Goal: Information Seeking & Learning: Learn about a topic

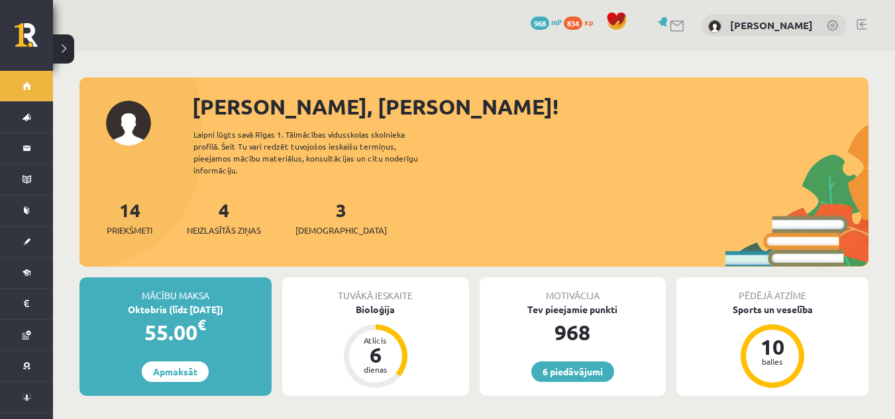
click at [867, 26] on div "6 Dāvanas 968 mP 834 xp Anastasija Pozņakova" at bounding box center [474, 25] width 842 height 51
click at [858, 27] on link at bounding box center [861, 24] width 10 height 11
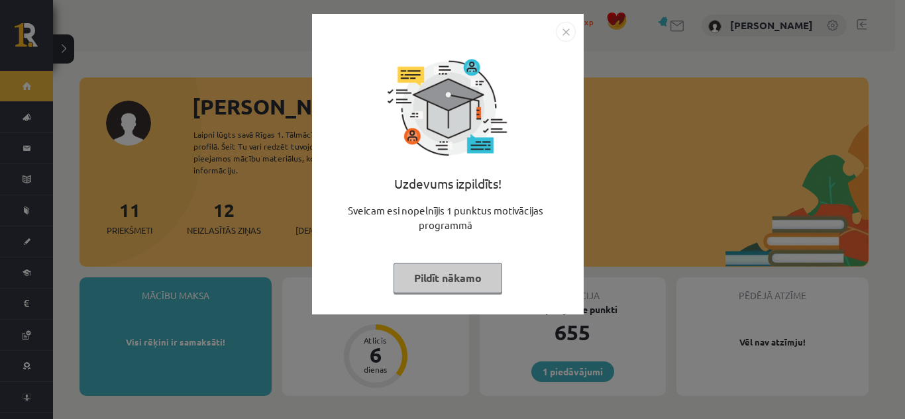
click at [448, 275] on button "Pildīt nākamo" at bounding box center [447, 278] width 109 height 30
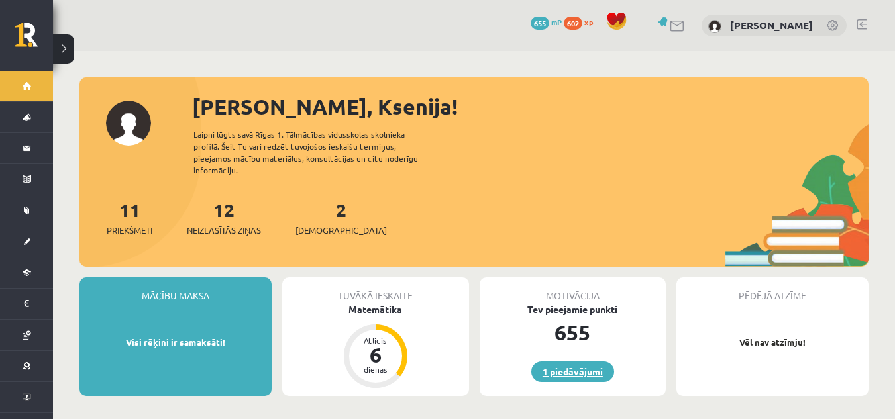
click at [544, 362] on link "1 piedāvājumi" at bounding box center [572, 372] width 83 height 21
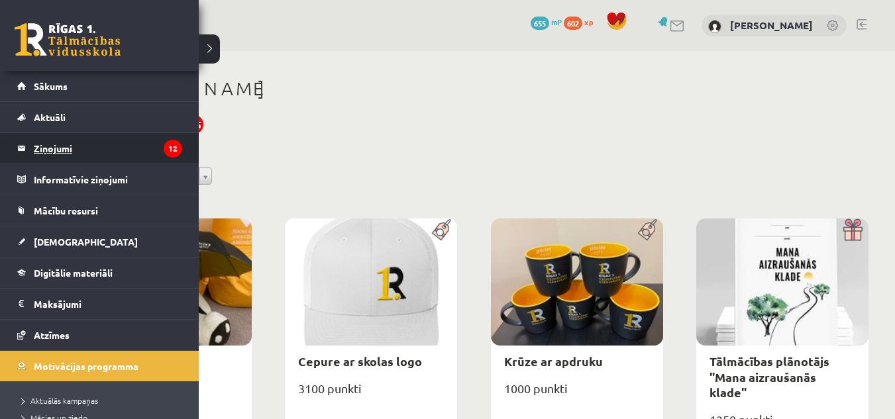
click at [54, 151] on legend "Ziņojumi 12" at bounding box center [108, 148] width 148 height 30
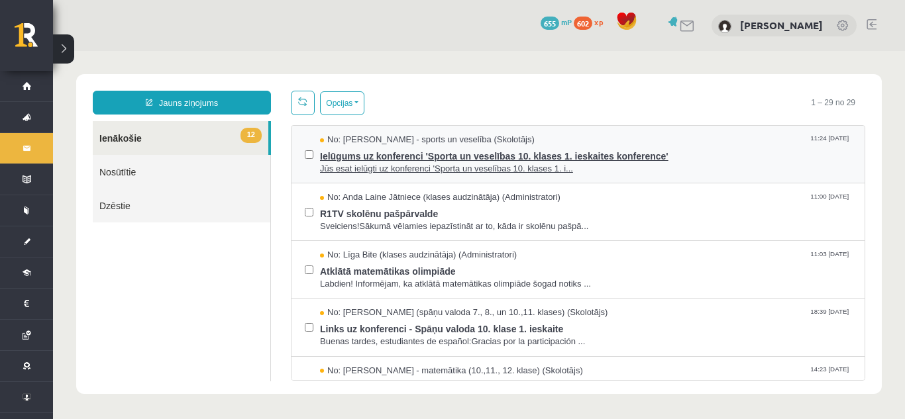
click at [700, 150] on span "Ielūgums uz konferenci 'Sporta un veselības 10. klases 1. ieskaites konference'" at bounding box center [585, 154] width 531 height 17
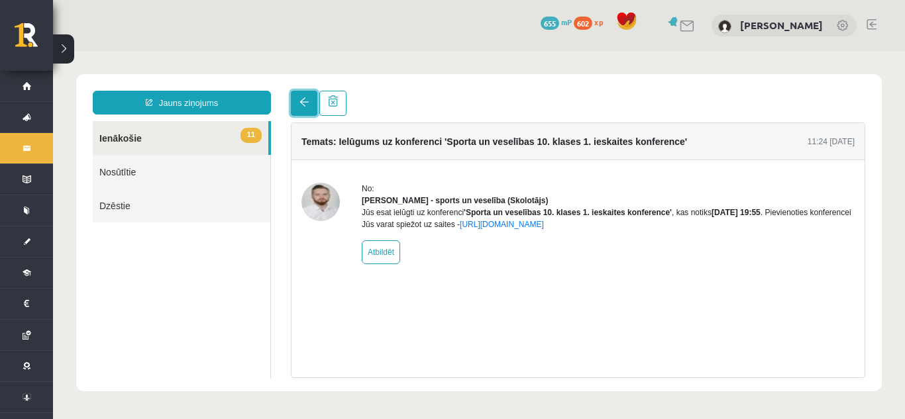
click at [294, 105] on link at bounding box center [304, 103] width 26 height 25
click at [306, 105] on span at bounding box center [303, 101] width 9 height 9
click at [301, 94] on link at bounding box center [304, 103] width 26 height 25
click at [303, 94] on link at bounding box center [304, 103] width 26 height 25
click at [241, 166] on link "Nosūtītie" at bounding box center [181, 172] width 177 height 34
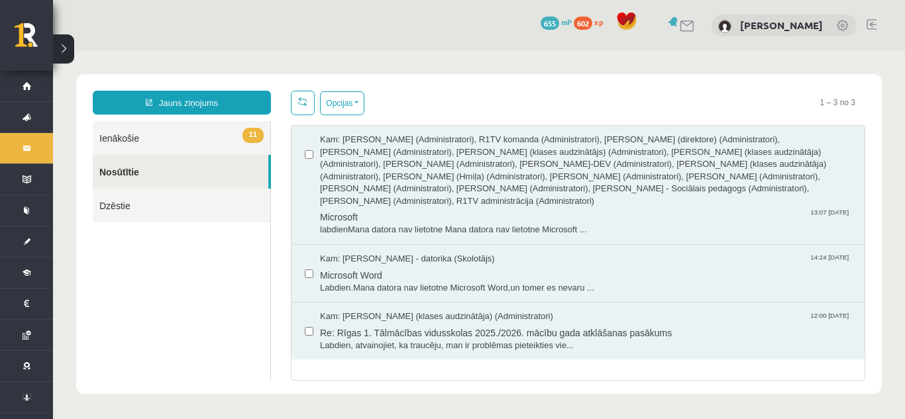
click at [242, 170] on link "Nosūtītie" at bounding box center [180, 172] width 175 height 34
click at [232, 138] on link "11 Ienākošie" at bounding box center [181, 138] width 177 height 34
click at [257, 133] on span "11" at bounding box center [252, 135] width 21 height 15
click at [117, 148] on link "11 Ienākošie" at bounding box center [181, 138] width 177 height 34
click at [247, 140] on span "11" at bounding box center [252, 135] width 21 height 15
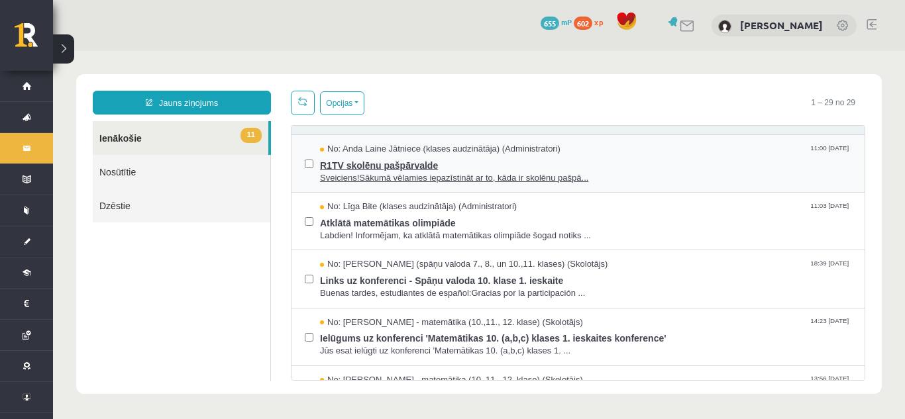
click at [723, 175] on span "Sveiciens!Sākumā vēlamies iepazīstināt ar to, kāda ir skolēnu pašpā..." at bounding box center [585, 178] width 531 height 13
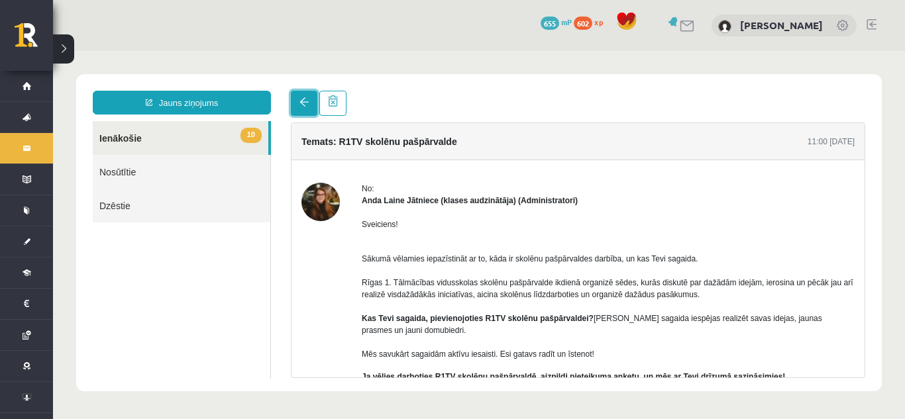
click at [303, 108] on link at bounding box center [304, 103] width 26 height 25
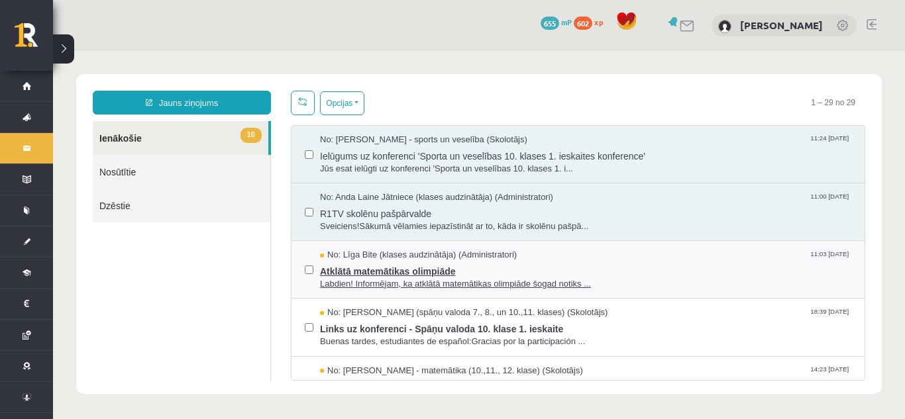
click at [570, 279] on span "Labdien! Informējam, ka atklātā matemātikas olimpiāde šogad notiks ..." at bounding box center [585, 284] width 531 height 13
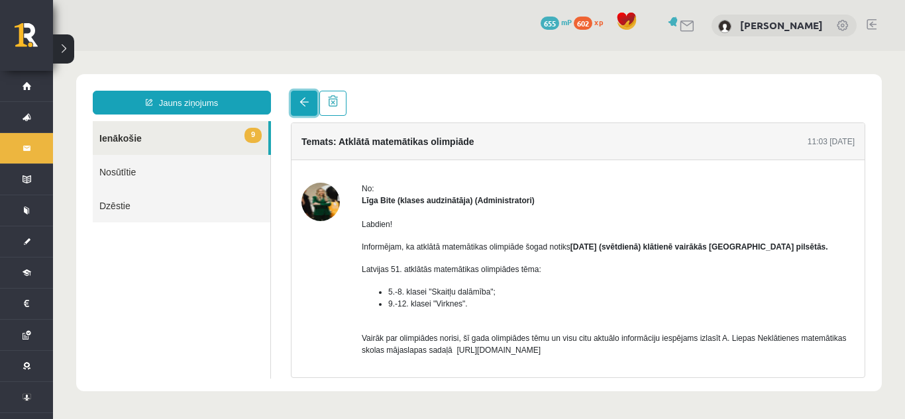
click at [309, 95] on link at bounding box center [304, 103] width 26 height 25
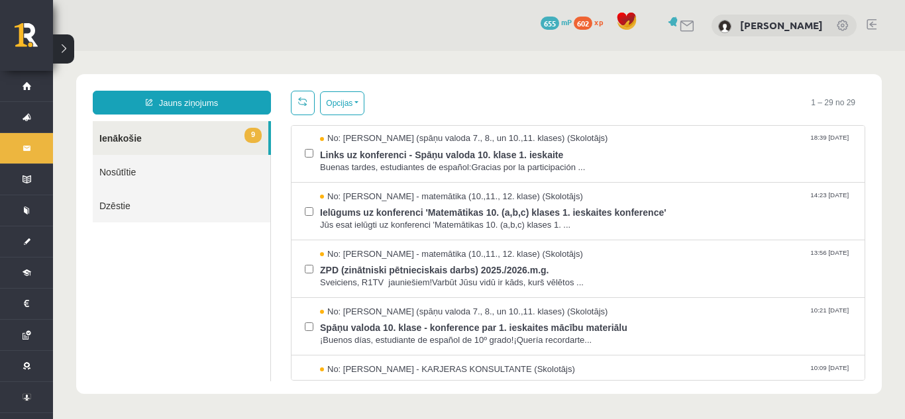
scroll to position [179, 0]
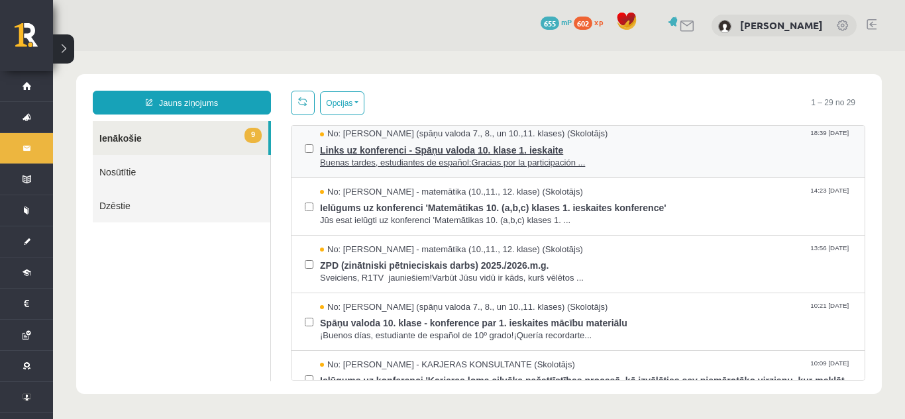
click at [651, 150] on span "Links uz konferenci - Spāņu valoda 10. klase 1. ieskaite" at bounding box center [585, 148] width 531 height 17
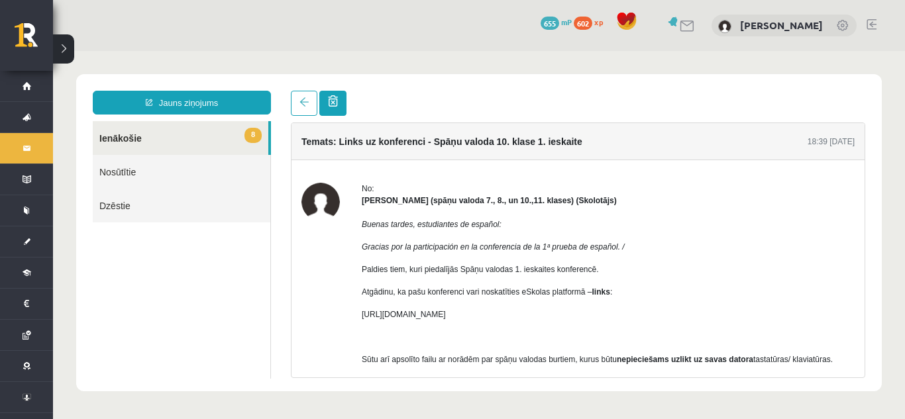
scroll to position [0, 0]
click at [303, 97] on link at bounding box center [304, 103] width 26 height 25
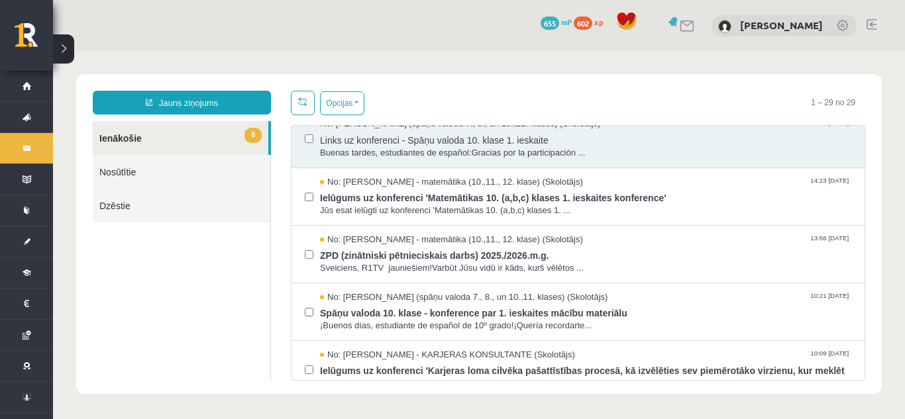
scroll to position [213, 0]
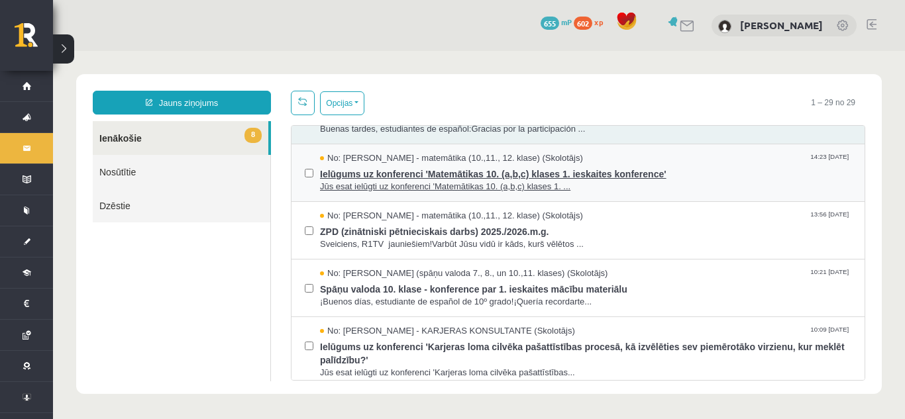
click at [679, 187] on span "Jūs esat ielūgti uz konferenci 'Matemātikas 10. (a,b,c) klases 1. ..." at bounding box center [585, 187] width 531 height 13
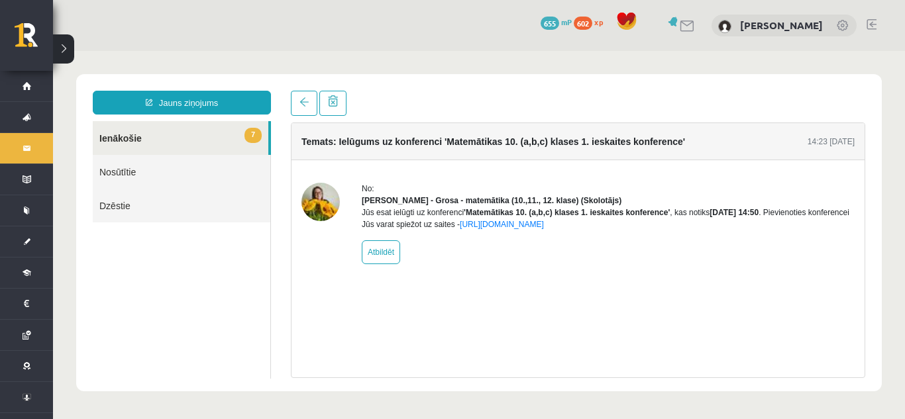
scroll to position [0, 0]
click at [307, 103] on span at bounding box center [303, 101] width 9 height 9
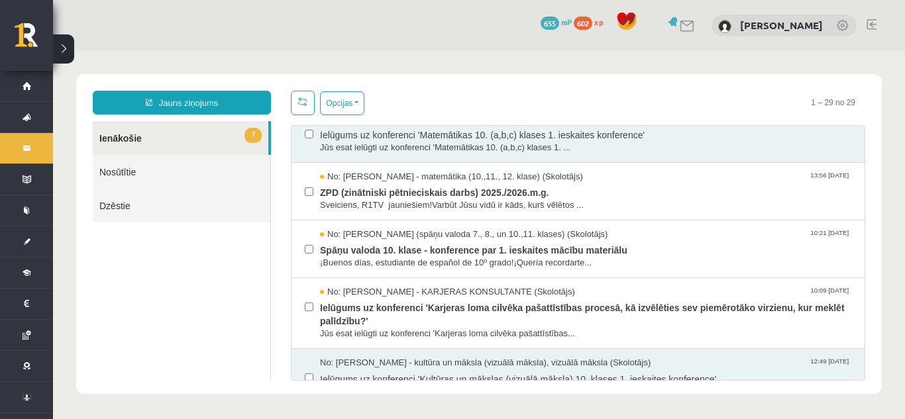
scroll to position [266, 0]
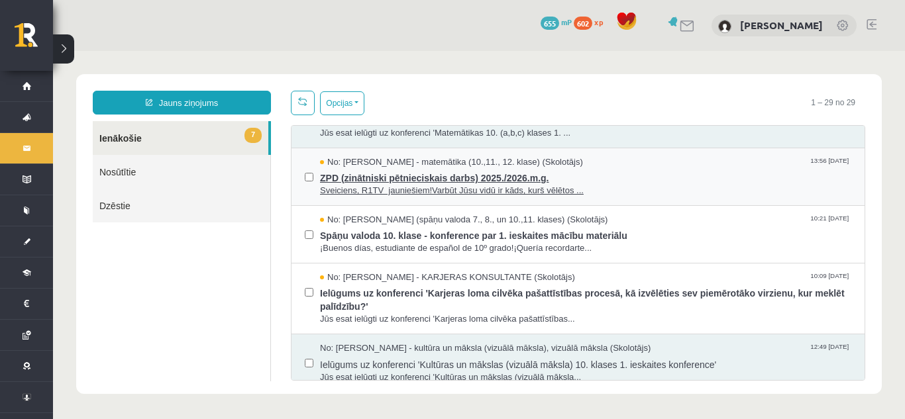
click at [733, 183] on span "ZPD (zinātniski pētnieciskais darbs) 2025./2026.m.g." at bounding box center [585, 176] width 531 height 17
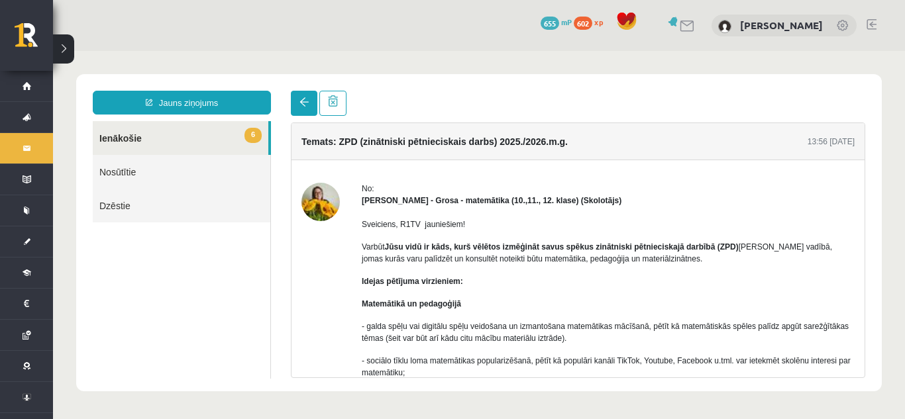
scroll to position [0, 0]
click at [295, 100] on link at bounding box center [304, 103] width 26 height 25
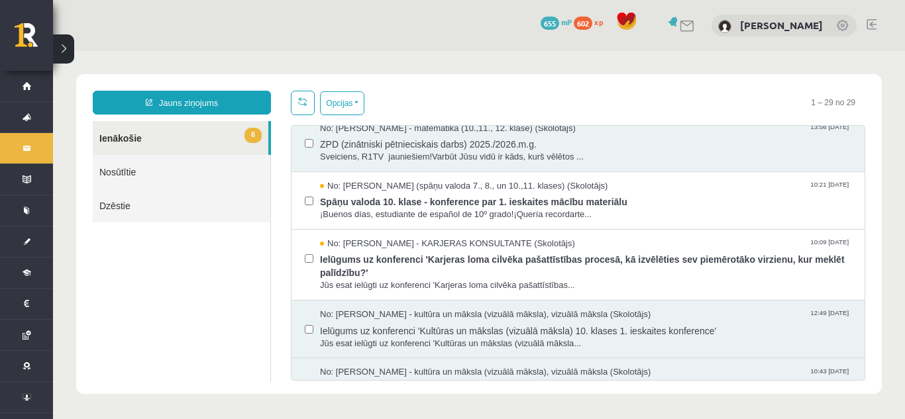
scroll to position [344, 0]
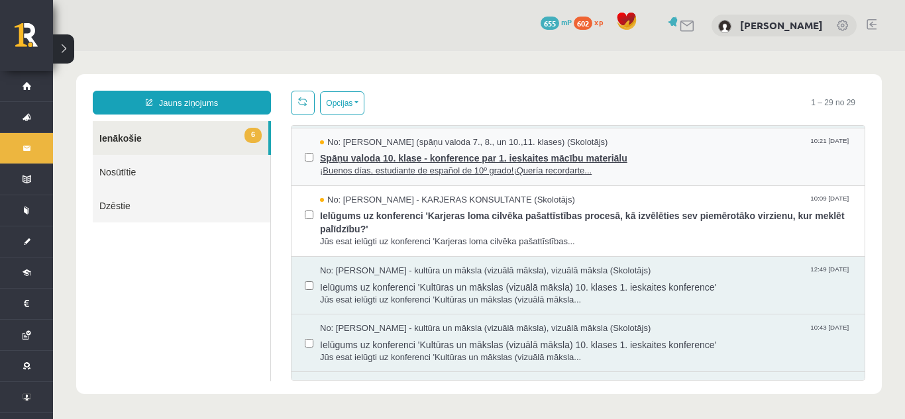
click at [719, 168] on span "¡Buenos días, estudiante de español de 10º grado!¡Quería recordarte..." at bounding box center [585, 171] width 531 height 13
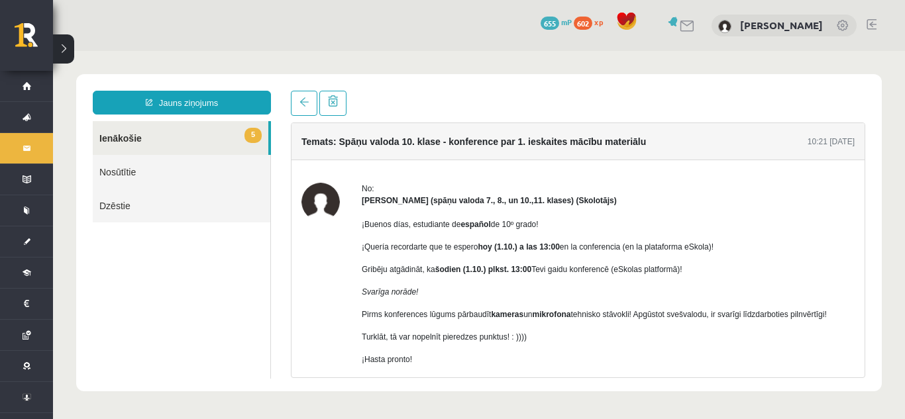
scroll to position [0, 0]
click at [308, 95] on link at bounding box center [304, 103] width 26 height 25
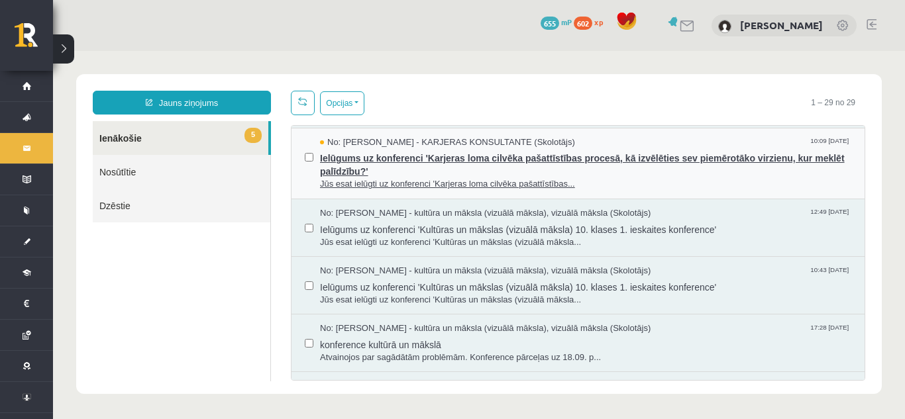
click at [750, 172] on span "Ielūgums uz konferenci 'Karjeras loma cilvēka pašattīstības procesā, kā izvēlēt…" at bounding box center [585, 163] width 531 height 30
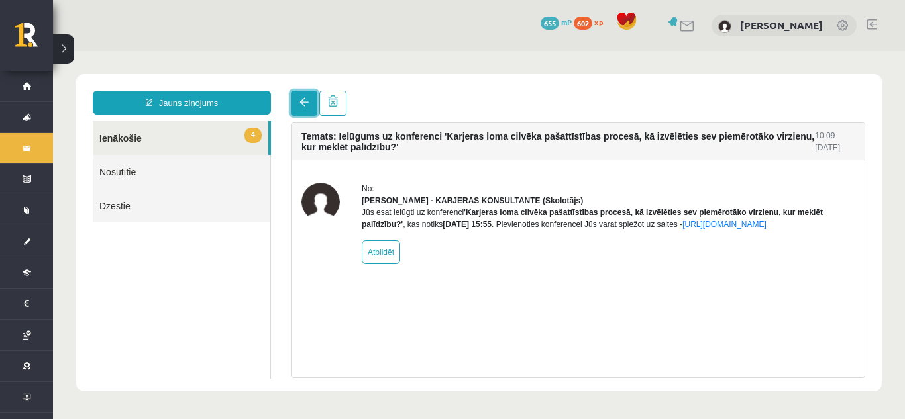
click at [299, 105] on link at bounding box center [304, 103] width 26 height 25
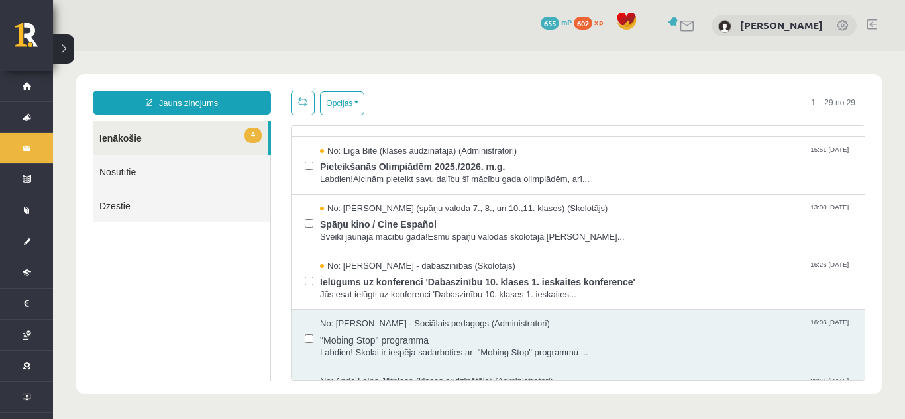
scroll to position [1209, 0]
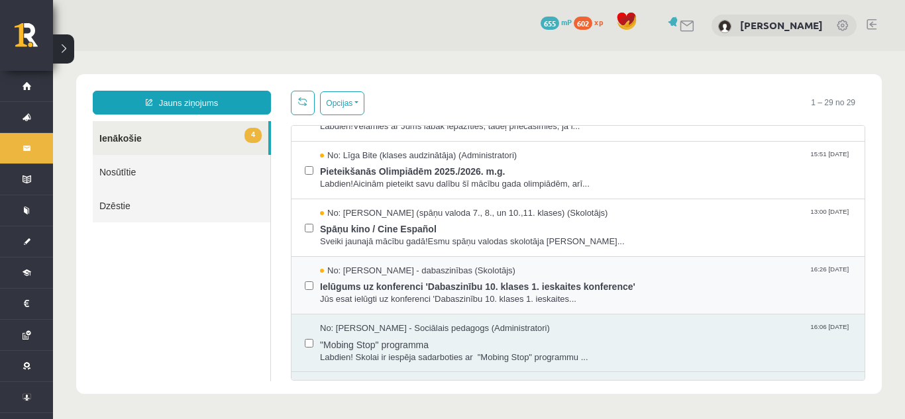
click at [774, 305] on div "No: Sanita Baumane - dabaszinības (Skolotājs) 16:26 09/09/2025 Ielūgums uz konf…" at bounding box center [577, 286] width 573 height 58
click at [699, 291] on span "Ielūgums uz konferenci 'Dabaszinību 10. klases 1. ieskaites konference'" at bounding box center [585, 285] width 531 height 17
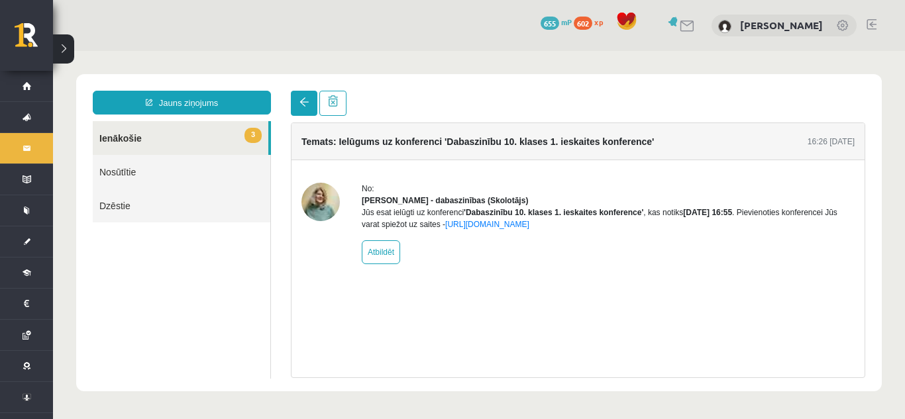
scroll to position [0, 0]
click at [303, 99] on span at bounding box center [303, 101] width 9 height 9
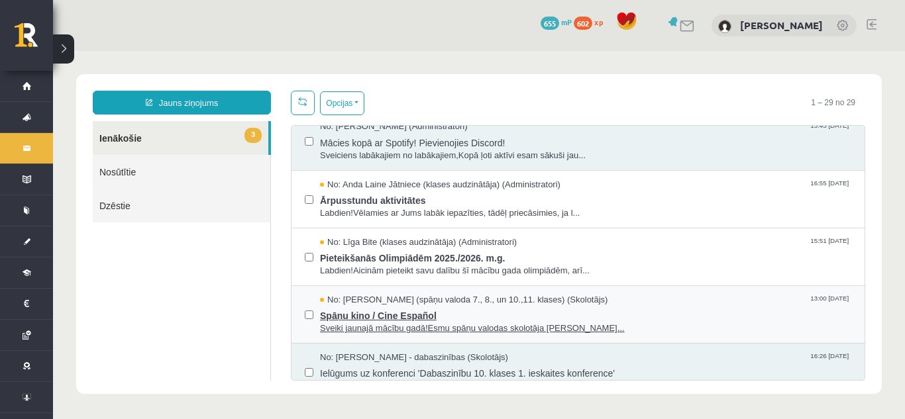
scroll to position [1127, 0]
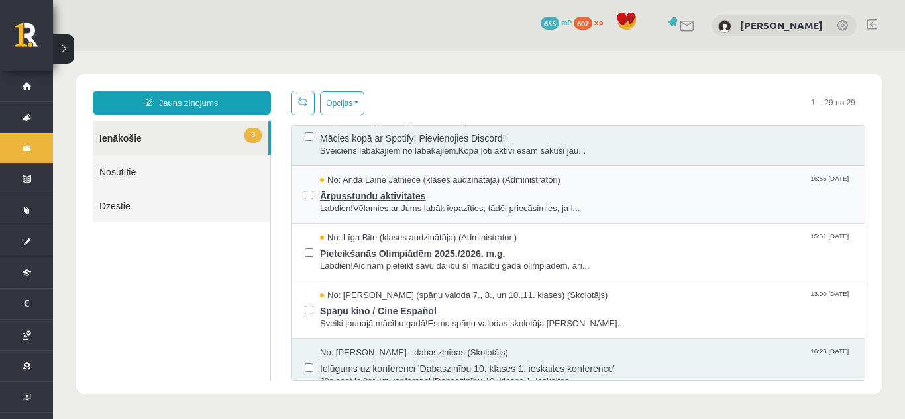
click at [722, 199] on span "Ārpusstundu aktivitātes" at bounding box center [585, 194] width 531 height 17
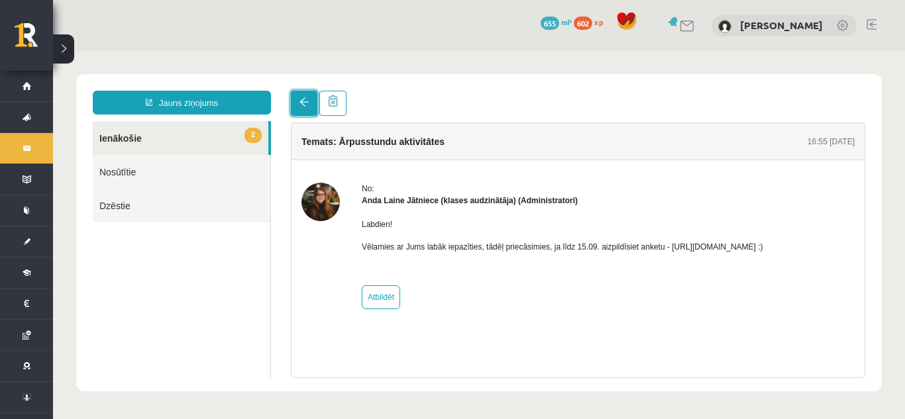
scroll to position [0, 0]
click at [297, 108] on link at bounding box center [304, 103] width 26 height 25
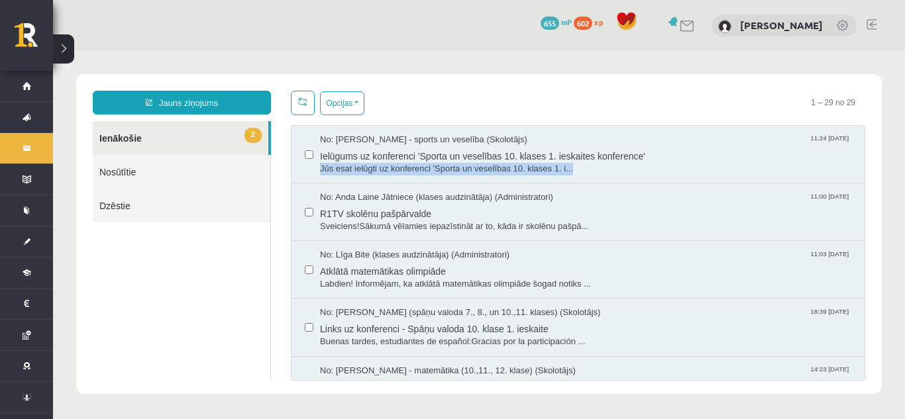
drag, startPoint x: 854, startPoint y: 157, endPoint x: 854, endPoint y: 177, distance: 19.9
click at [854, 177] on div "No: Elvijs Antonišķis - sports un veselība (Skolotājs) 11:24 08/10/2025 Ielūgum…" at bounding box center [577, 155] width 573 height 58
click at [894, 203] on body "Jauns ziņojums 2 Ienākošie Nosūtītie Dzēstie * ********* ********* ******* Opci…" at bounding box center [479, 234] width 852 height 366
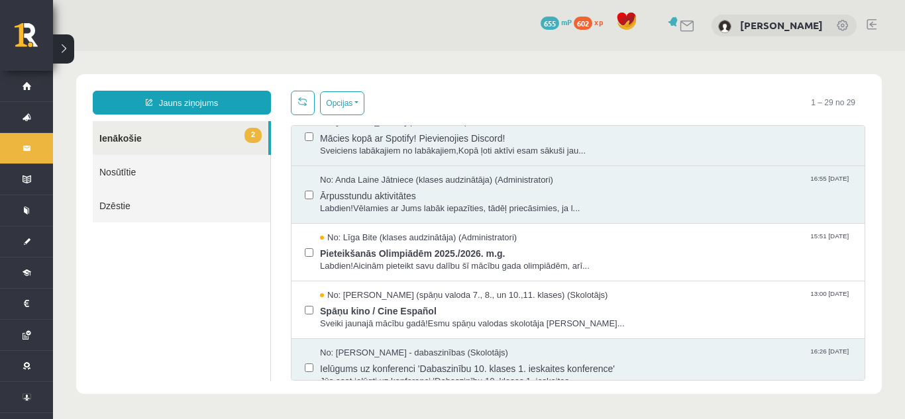
scroll to position [1136, 0]
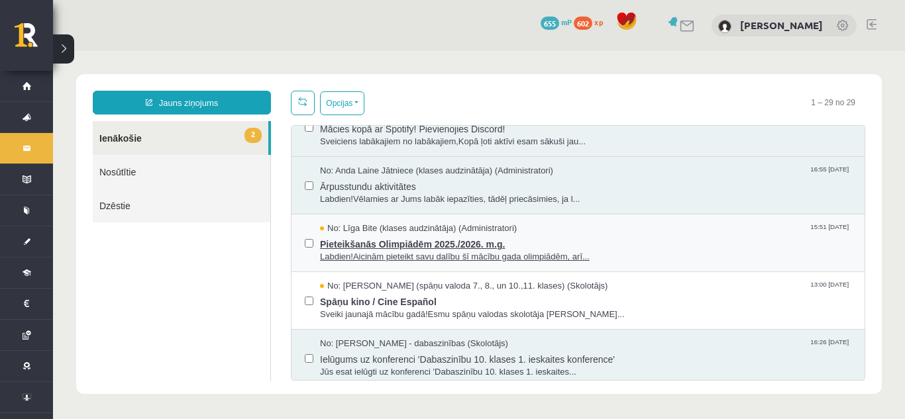
click at [713, 249] on span "Pieteikšanās Olimpiādēm 2025./2026. m.g." at bounding box center [585, 242] width 531 height 17
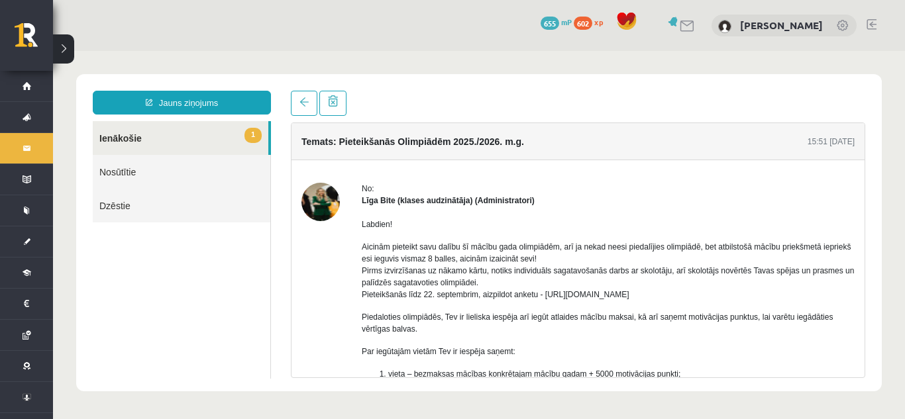
scroll to position [0, 0]
click at [297, 106] on link at bounding box center [304, 103] width 26 height 25
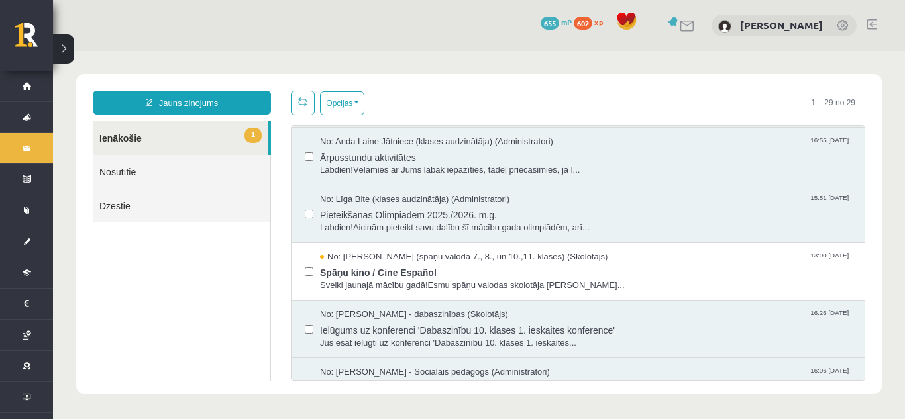
scroll to position [1156, 0]
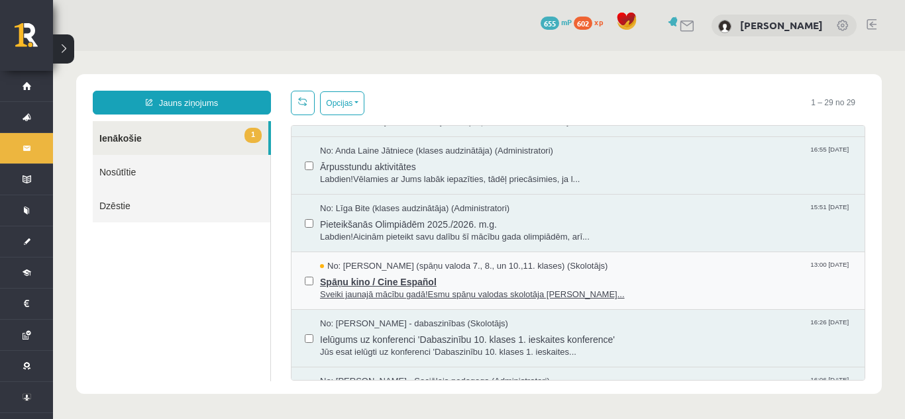
click at [773, 275] on span "Spāņu kino / Cine Español" at bounding box center [585, 280] width 531 height 17
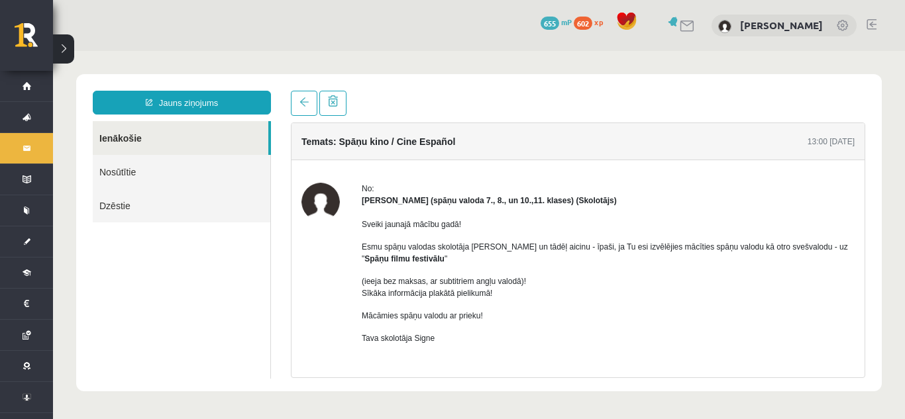
scroll to position [0, 0]
click at [309, 99] on link at bounding box center [304, 103] width 26 height 25
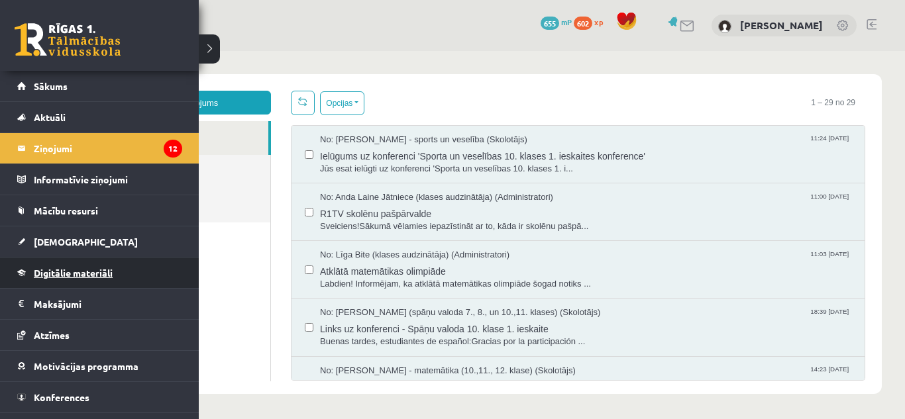
click at [33, 277] on link "Digitālie materiāli" at bounding box center [99, 273] width 165 height 30
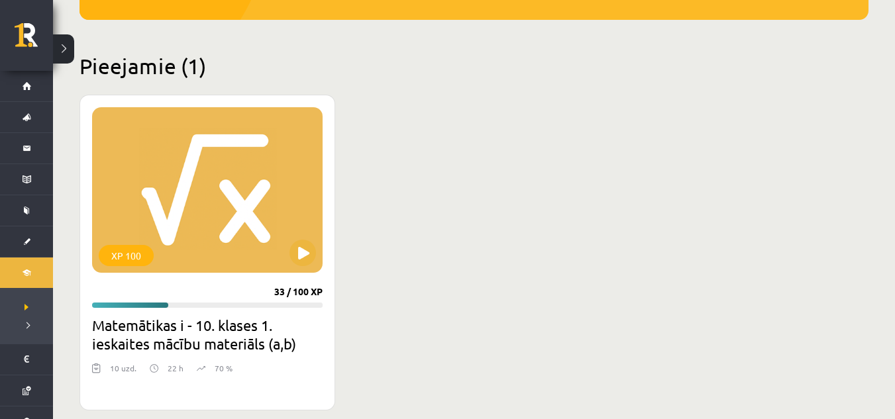
scroll to position [302, 0]
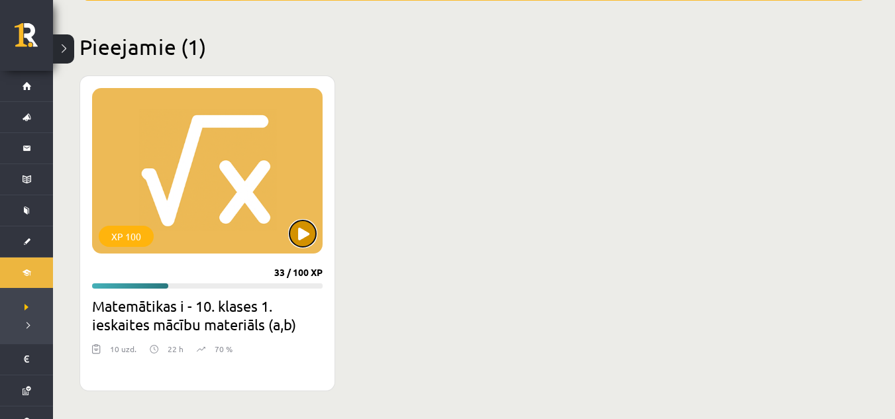
click at [311, 239] on button at bounding box center [302, 234] width 26 height 26
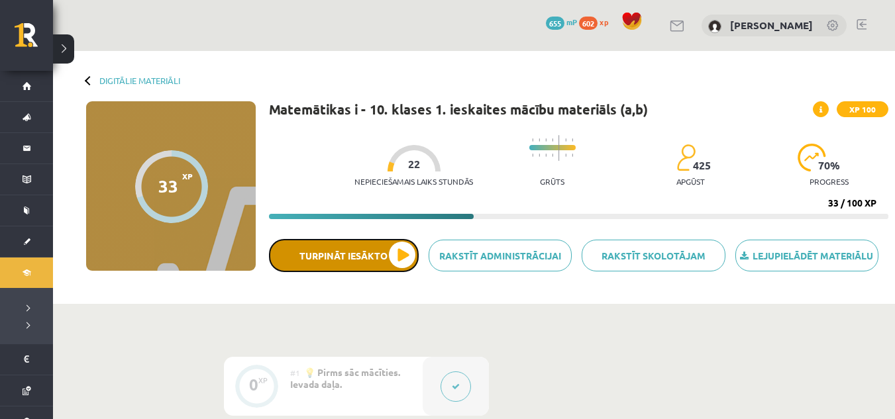
click at [395, 250] on button "Turpināt iesākto" at bounding box center [344, 255] width 150 height 33
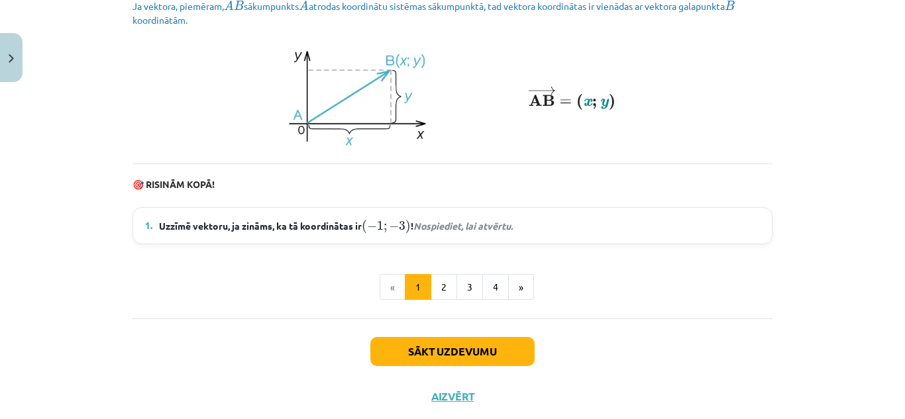
scroll to position [1909, 0]
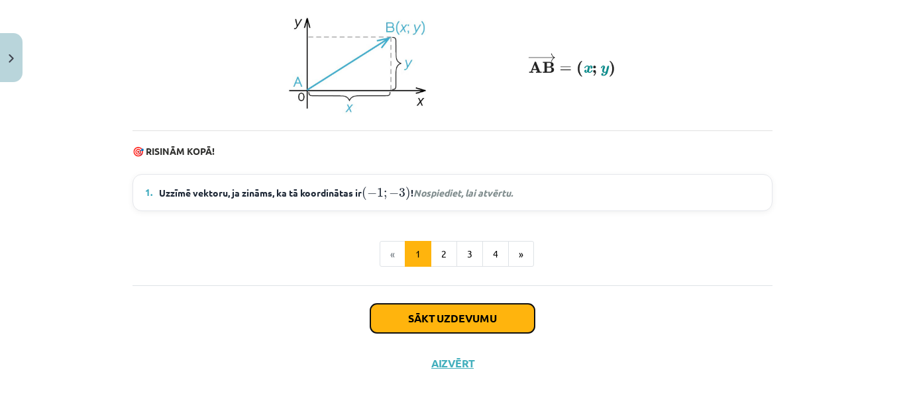
click at [487, 324] on button "Sākt uzdevumu" at bounding box center [452, 318] width 164 height 29
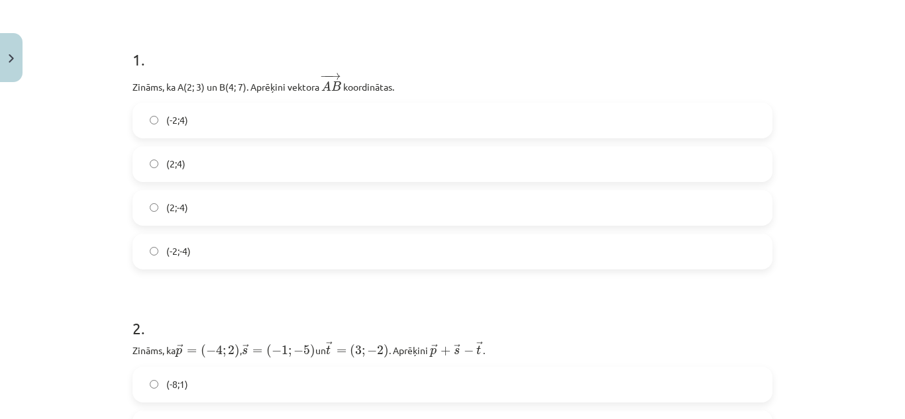
scroll to position [274, 0]
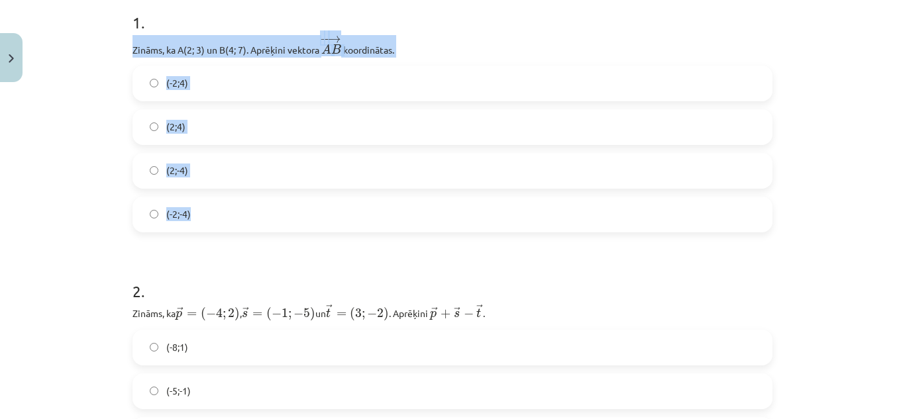
drag, startPoint x: 126, startPoint y: 48, endPoint x: 269, endPoint y: 197, distance: 206.6
copy div "Zināms, ka A(2; 3) un B(4; 7). Aprēķini vektora ﻿ − − → A B A B → ﻿ koordinātas…"
click at [330, 132] on label "(2;4)" at bounding box center [452, 127] width 637 height 33
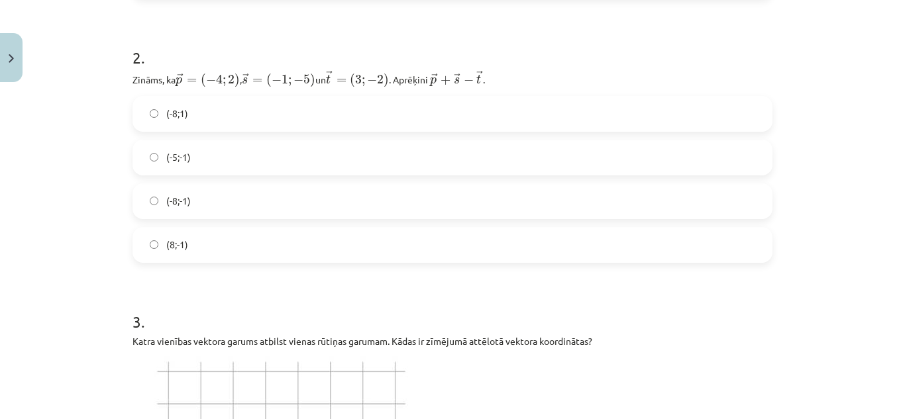
scroll to position [522, 0]
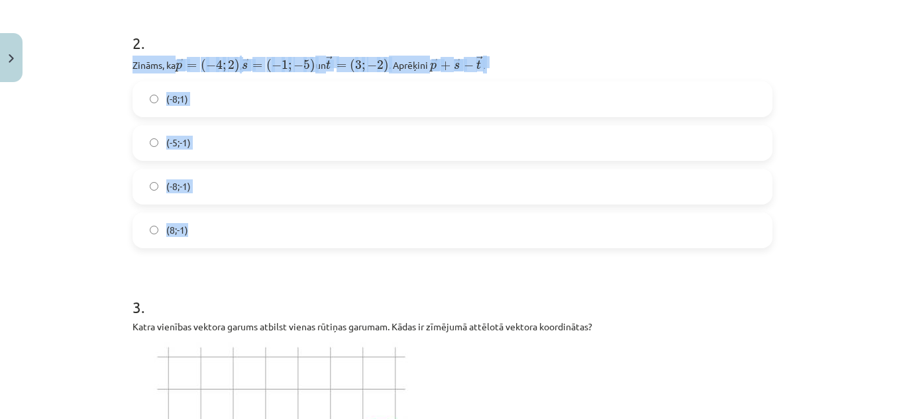
drag, startPoint x: 124, startPoint y: 62, endPoint x: 247, endPoint y: 217, distance: 198.5
copy div "Zināms, ka → p = ( − 4 ; 2 ) p → = ( − 4 ; 2 ) , ﻿ → s = ( − 1 ; − 5 ) s → = ( …"
click at [294, 200] on label "(-8;-1)" at bounding box center [452, 186] width 637 height 33
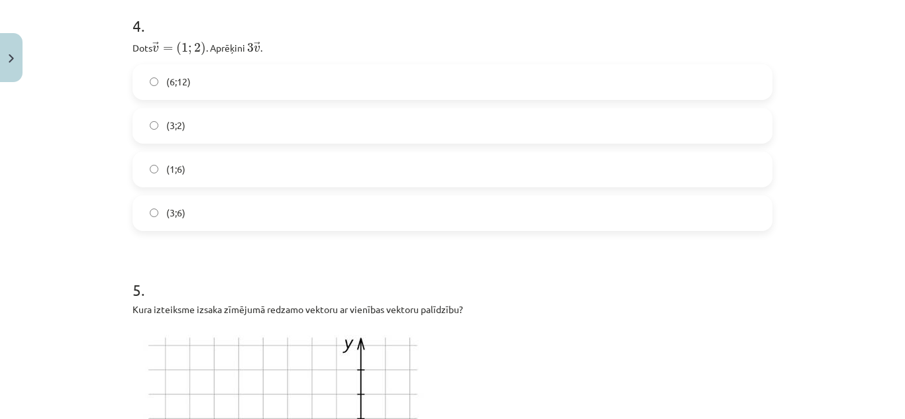
scroll to position [1305, 0]
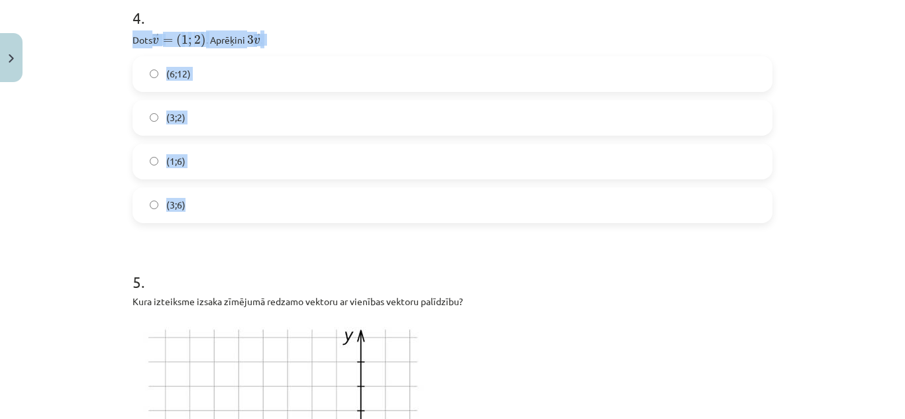
drag, startPoint x: 122, startPoint y: 37, endPoint x: 226, endPoint y: 204, distance: 197.0
copy div "Dots → v = ( 1 ; 2 ) v → = ( 1 ; 2 ) ﻿. Aprēķini ﻿ 3 → v 3 v → ﻿. (6;12) (3;2) …"
drag, startPoint x: 501, startPoint y: 285, endPoint x: 814, endPoint y: 253, distance: 314.8
click at [814, 253] on div "Mācību tēma: Matemātikas i - 10. klases 1. ieskaites mācību materiāls (a,b) #8 …" at bounding box center [452, 209] width 905 height 419
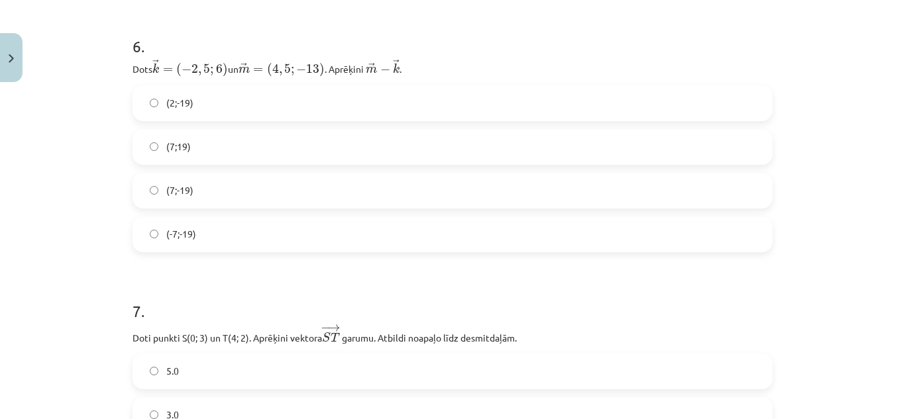
scroll to position [2049, 0]
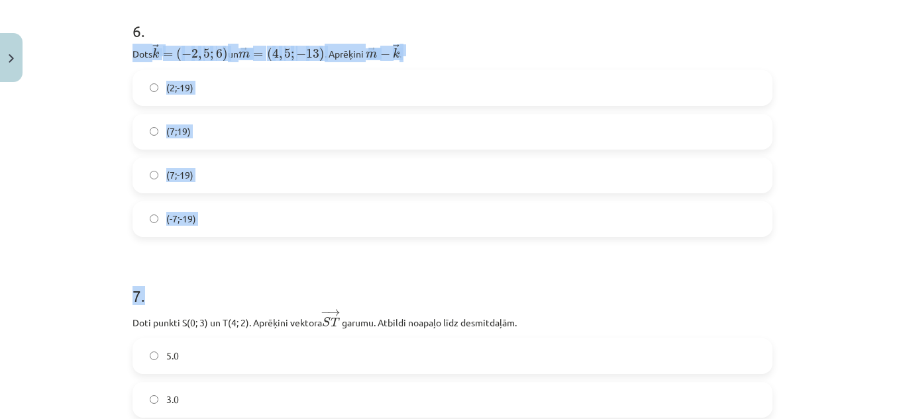
drag, startPoint x: 123, startPoint y: 51, endPoint x: 226, endPoint y: 248, distance: 222.7
click at [226, 248] on div "12 XP Saņemsi Sarežģīts 425 pilda Apraksts Uzdevums Palīdzība 1 . Zināms, ka A(…" at bounding box center [452, 222] width 656 height 4367
click at [226, 248] on form "1 . Zināms, ka A(2; 3) un B(4; 7). Aprēķini vektora ﻿ − − → A B A B → ﻿ koordin…" at bounding box center [452, 250] width 640 height 4071
drag, startPoint x: 117, startPoint y: 52, endPoint x: 237, endPoint y: 214, distance: 201.6
click at [237, 214] on div "Mācību tēma: Matemātikas i - 10. klases 1. ieskaites mācību materiāls (a,b) #8 …" at bounding box center [452, 209] width 905 height 419
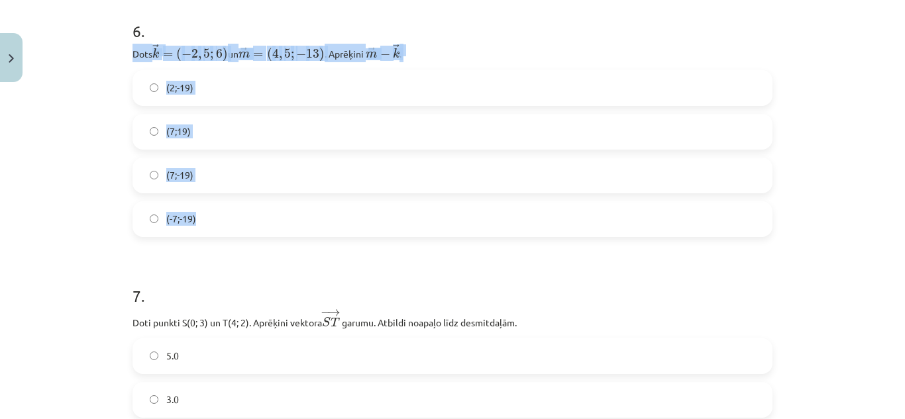
copy div "Dots ﻿ → k = ( − 2 , 5 ; 6 ) k → = ( − 2 , 5 ; 6 ) un ﻿﻿ → m = ( 4 , 5 ; − 13 )…"
click at [272, 183] on label "(7;-19)" at bounding box center [452, 175] width 637 height 33
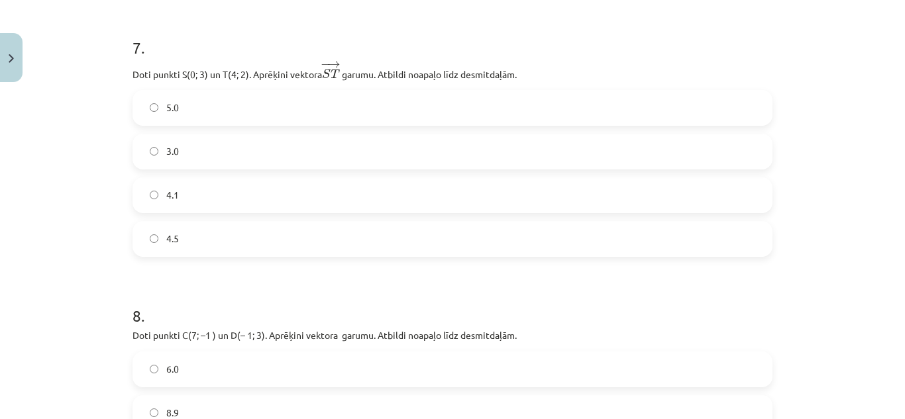
scroll to position [2305, 0]
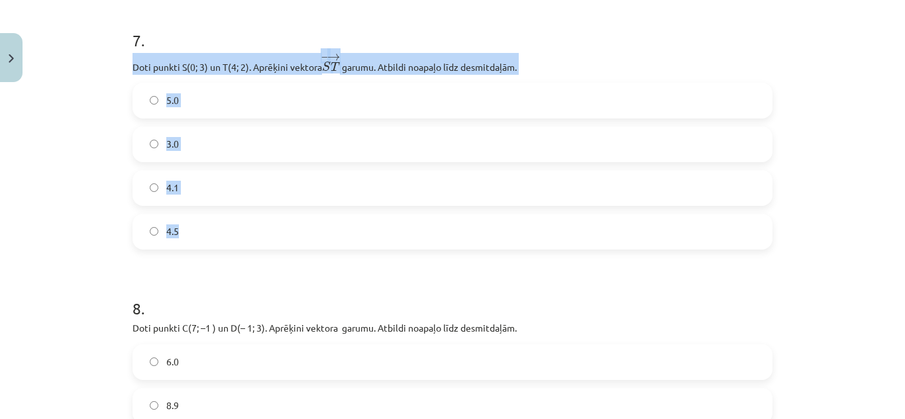
drag, startPoint x: 122, startPoint y: 66, endPoint x: 241, endPoint y: 232, distance: 204.0
copy div "Doti punkti S(0; 3) un T(4; 2). Aprēķini vektora − → S T S T → ﻿ garumu. Atbild…"
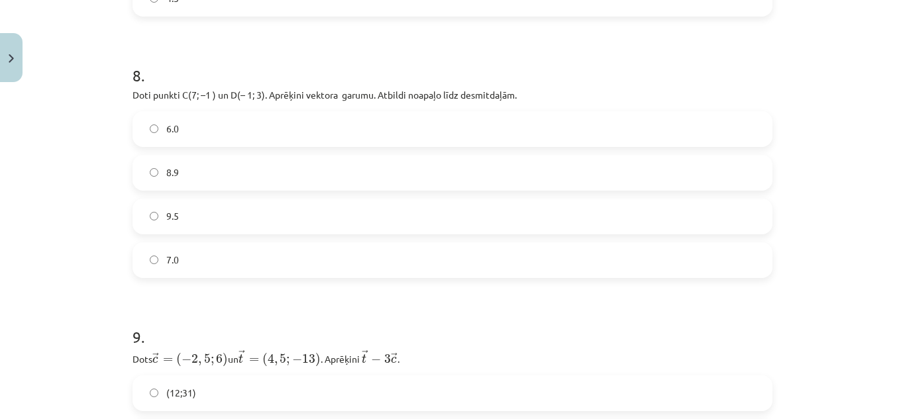
scroll to position [2606, 0]
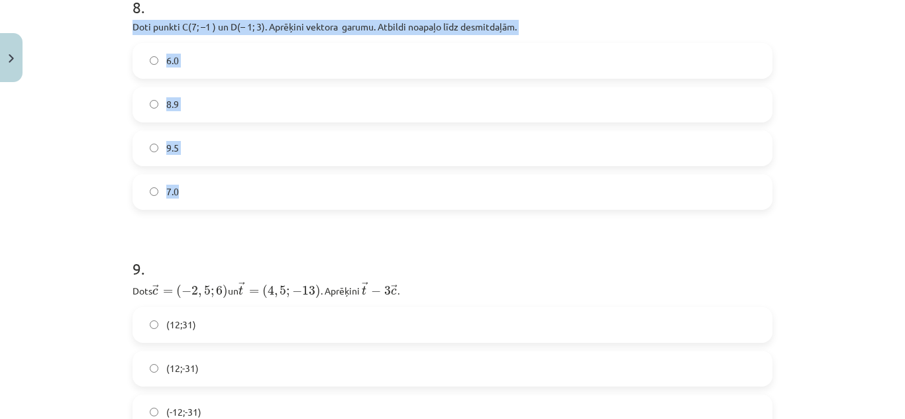
drag, startPoint x: 124, startPoint y: 23, endPoint x: 223, endPoint y: 183, distance: 187.9
copy div "Doti punkti C(7; –1 ) un D(– 1; 3). Aprēķini vektora ﻿ ﻿ garumu. Atbildi noapaļ…"
click at [83, 142] on div "Mācību tēma: Matemātikas i - 10. klases 1. ieskaites mācību materiāls (a,b) #8 …" at bounding box center [452, 209] width 905 height 419
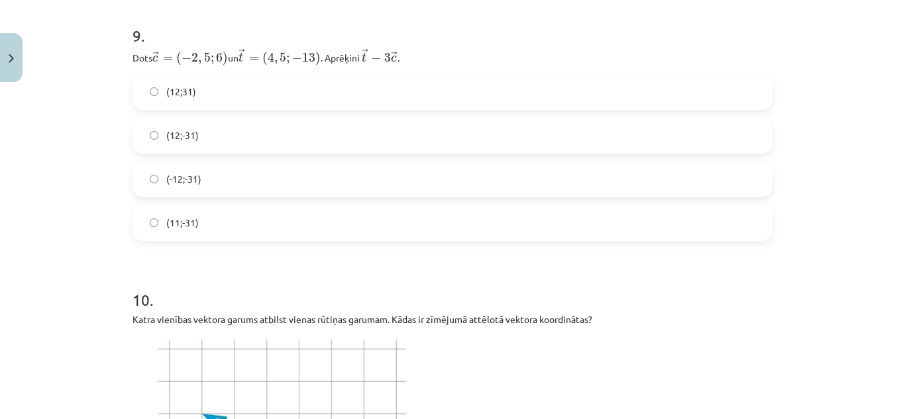
scroll to position [2794, 0]
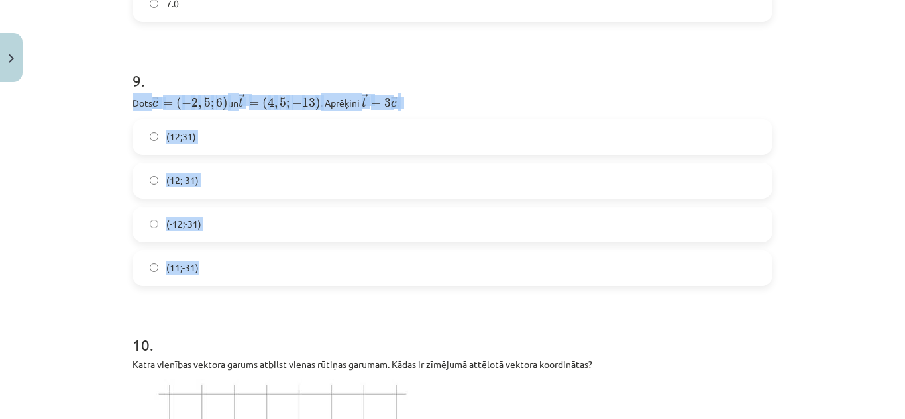
drag, startPoint x: 123, startPoint y: 101, endPoint x: 220, endPoint y: 263, distance: 188.3
copy div "Dots ﻿﻿ → c = ( − 2 , 5 ; 6 ) c → = ( − 2 , 5 ; 6 ) ﻿ un ﻿ → t = ( 4 , 5 ; − 13…"
click at [97, 209] on div "Mācību tēma: Matemātikas i - 10. klases 1. ieskaites mācību materiāls (a,b) #8 …" at bounding box center [452, 209] width 905 height 419
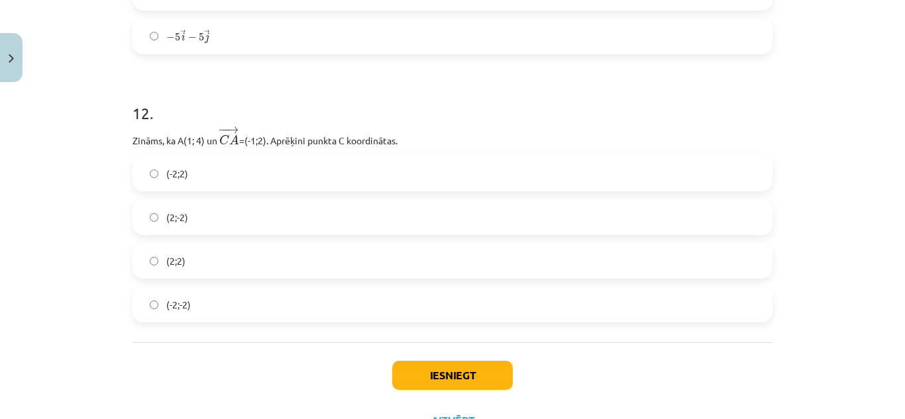
scroll to position [4027, 0]
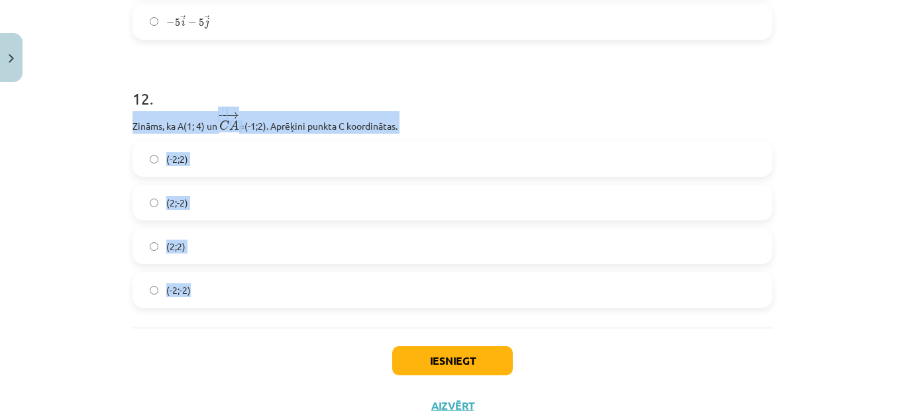
drag, startPoint x: 123, startPoint y: 124, endPoint x: 226, endPoint y: 282, distance: 188.8
copy div "Zināms, ka A(1; 4) un ﻿ − − → C A C A → =(-1;2)﻿. Aprēķini punkta C koordinātas…"
click at [95, 260] on div "Mācību tēma: Matemātikas i - 10. klases 1. ieskaites mācību materiāls (a,b) #8 …" at bounding box center [452, 209] width 905 height 419
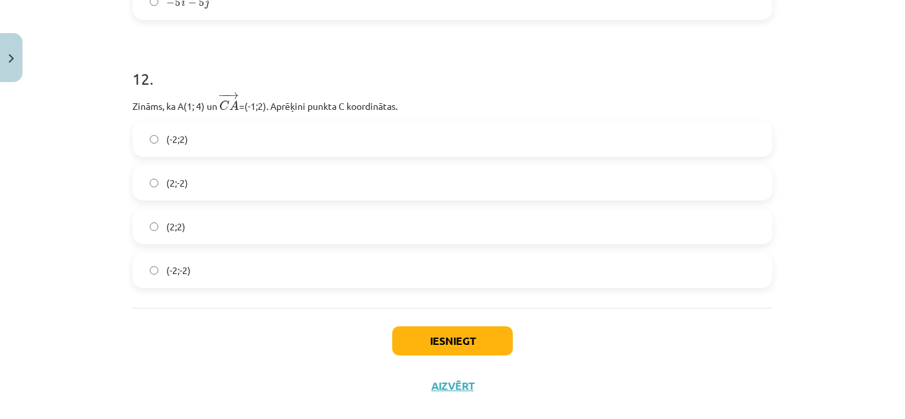
scroll to position [4069, 0]
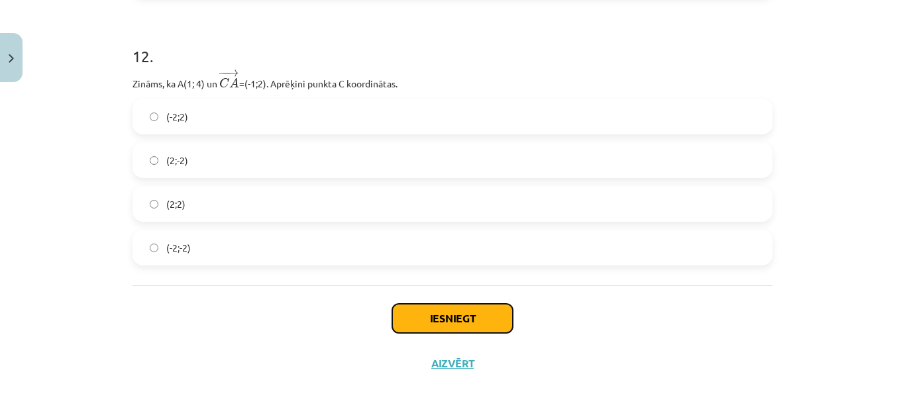
click at [428, 311] on button "Iesniegt" at bounding box center [452, 318] width 121 height 29
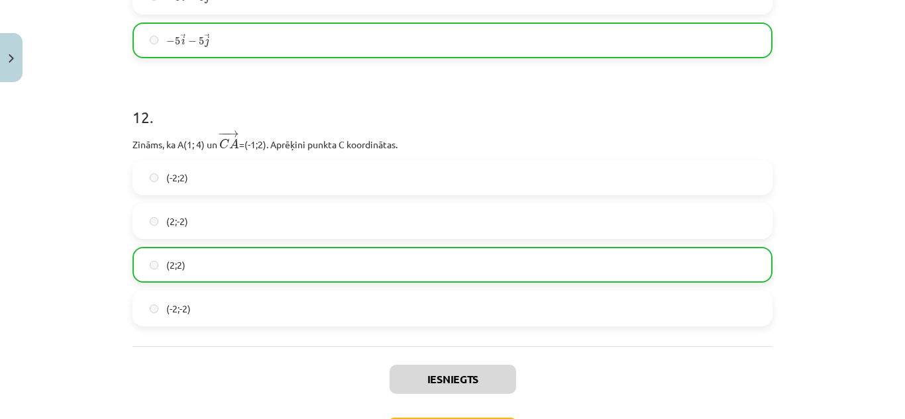
scroll to position [4112, 0]
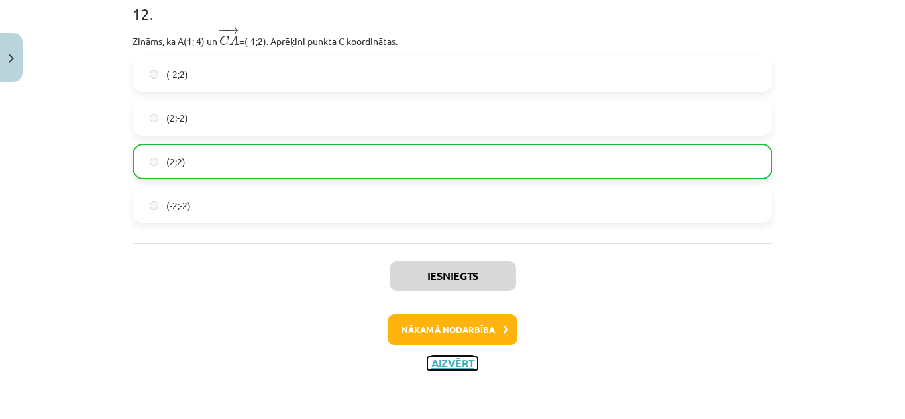
click at [443, 364] on button "Aizvērt" at bounding box center [452, 363] width 50 height 13
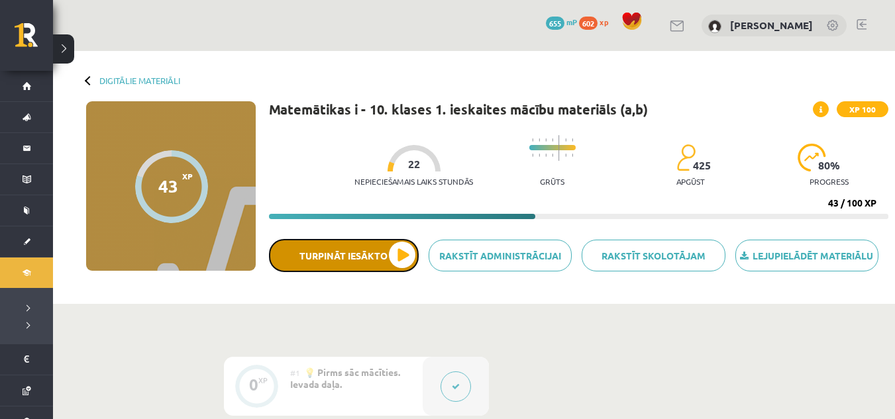
click at [406, 264] on button "Turpināt iesākto" at bounding box center [344, 255] width 150 height 33
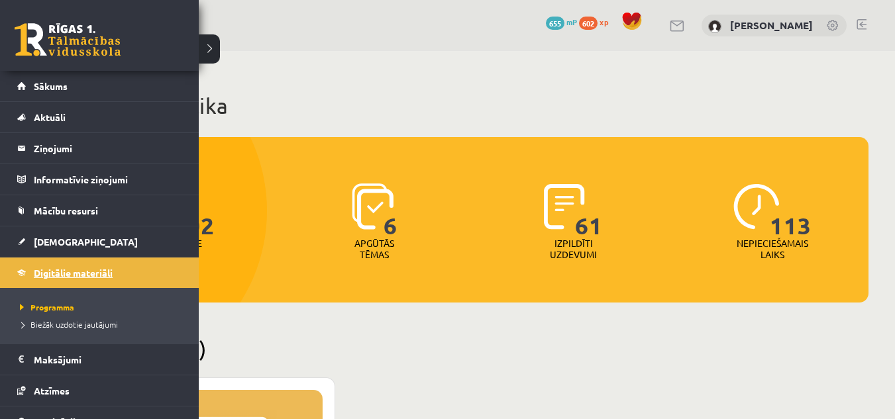
click at [92, 279] on link "Digitālie materiāli" at bounding box center [99, 273] width 165 height 30
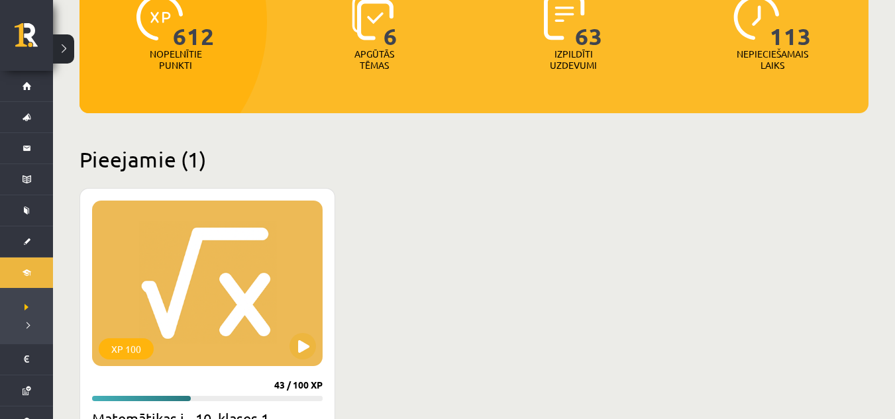
scroll to position [242, 0]
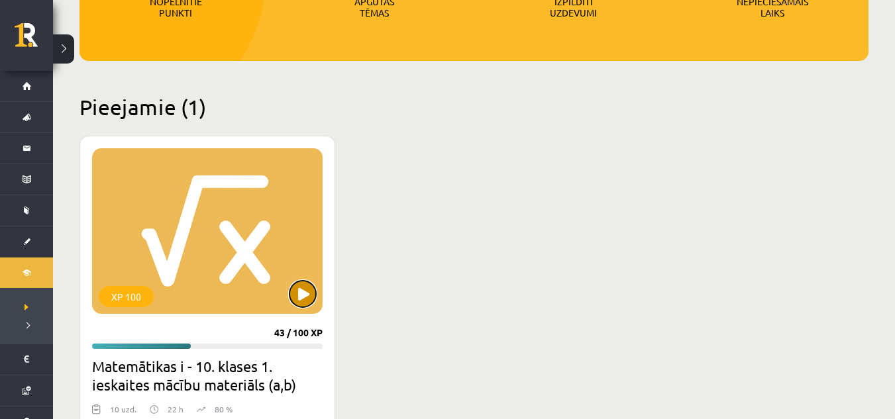
click at [301, 283] on button at bounding box center [302, 294] width 26 height 26
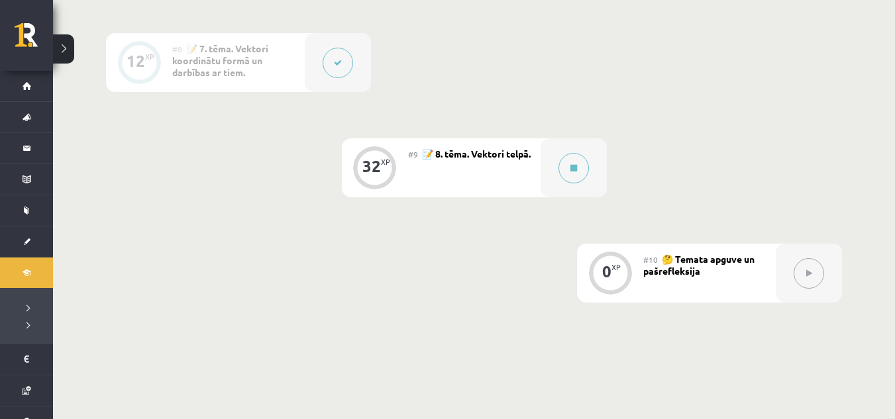
scroll to position [1107, 0]
